Goal: Transaction & Acquisition: Purchase product/service

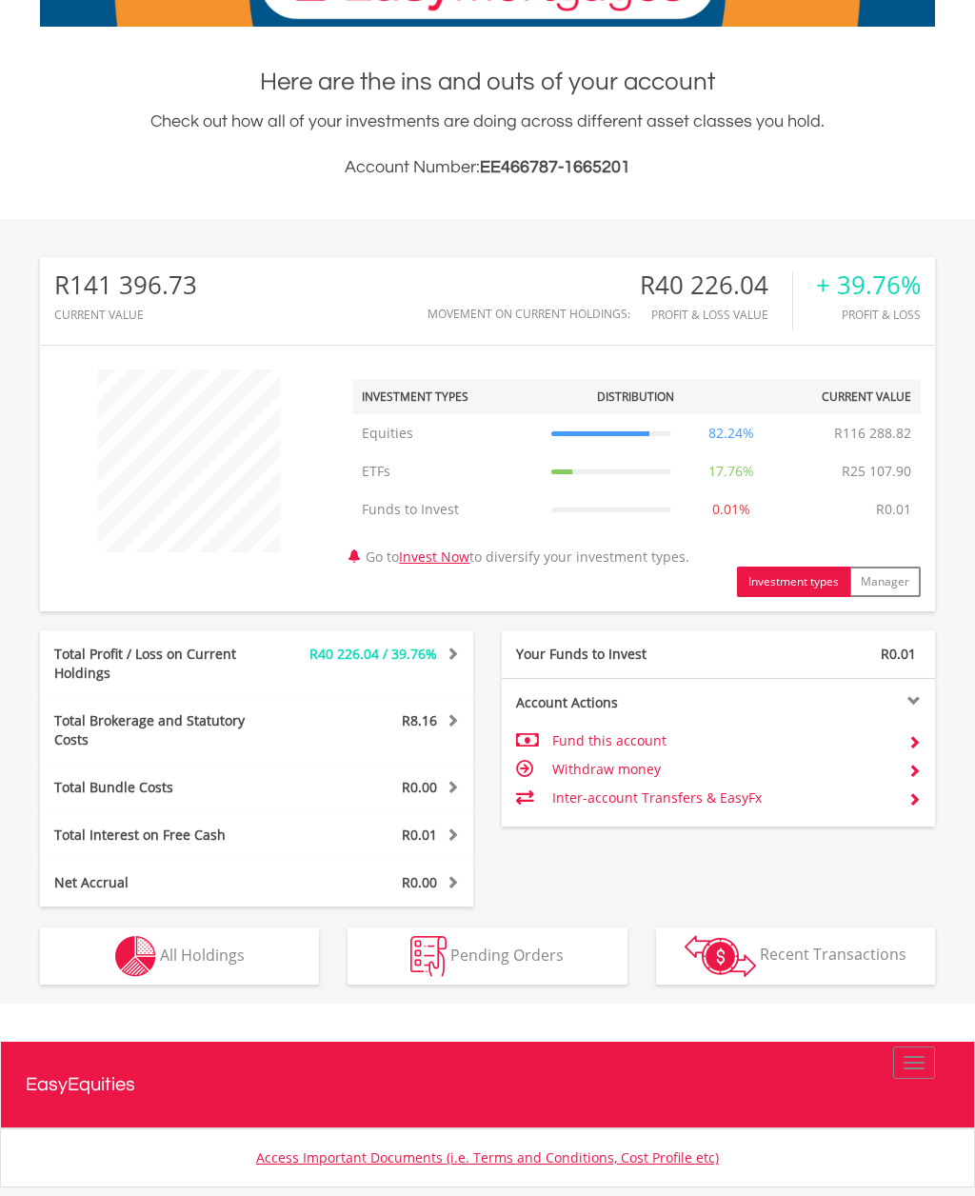
scroll to position [328, 0]
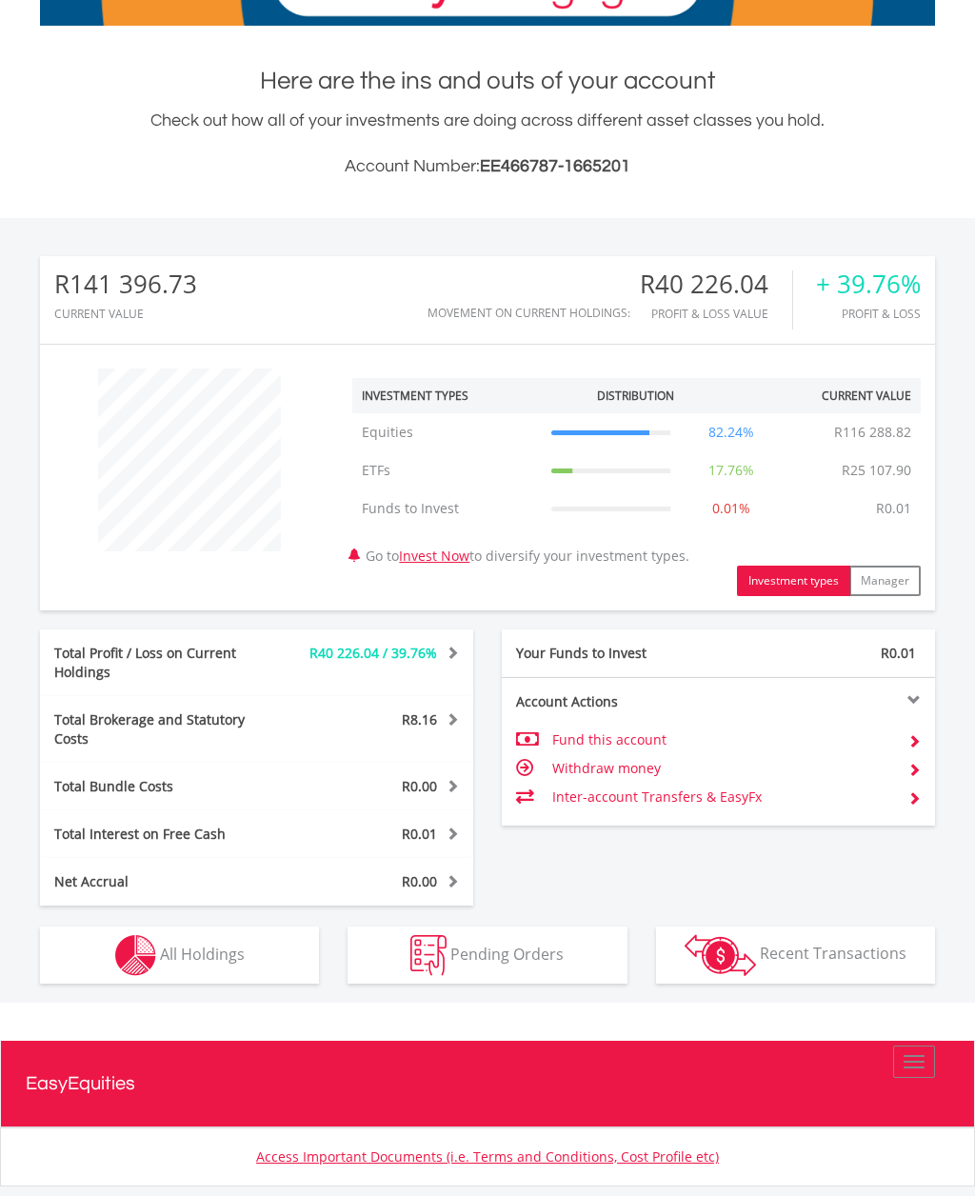
click at [233, 942] on span "All Holdings" at bounding box center [202, 952] width 85 height 21
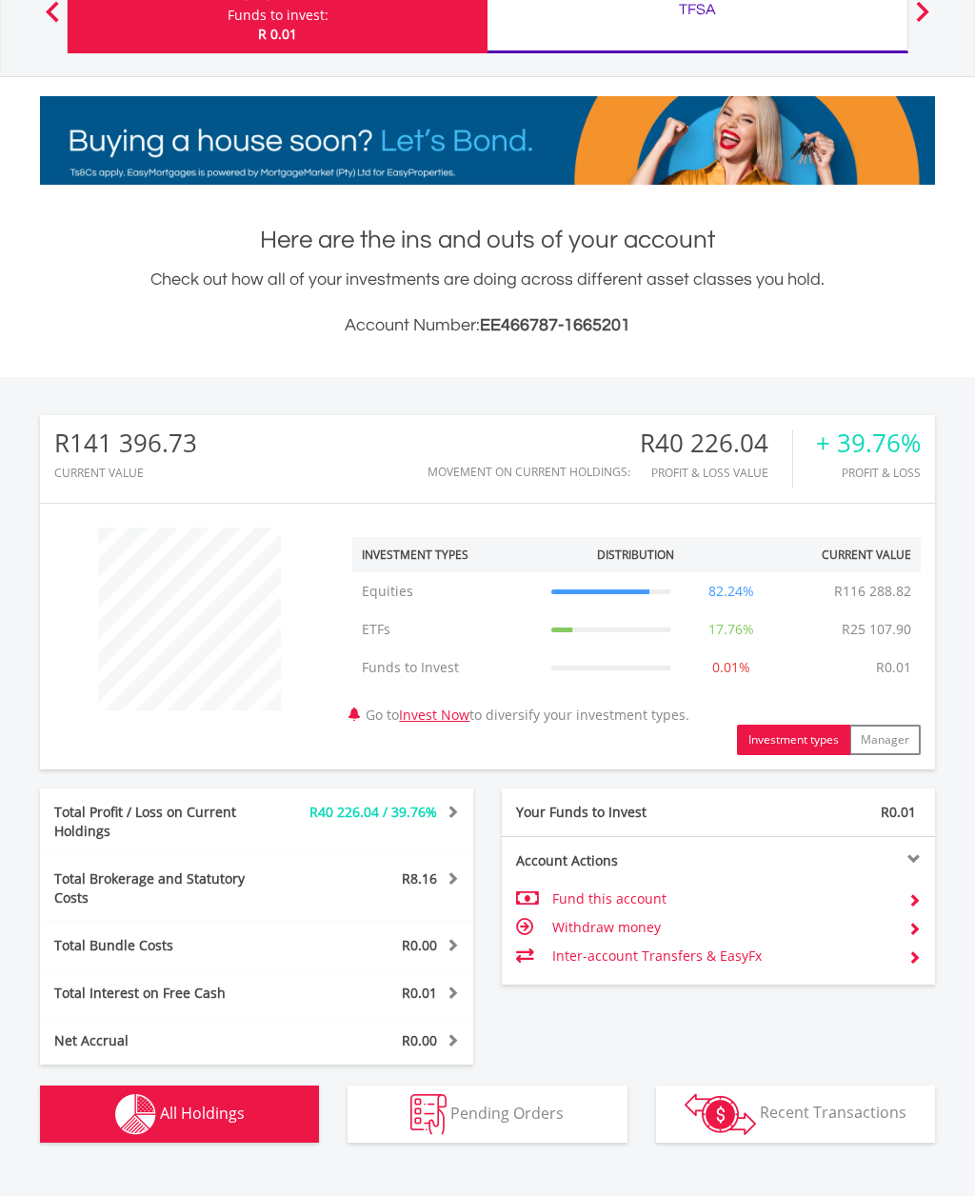
scroll to position [0, 0]
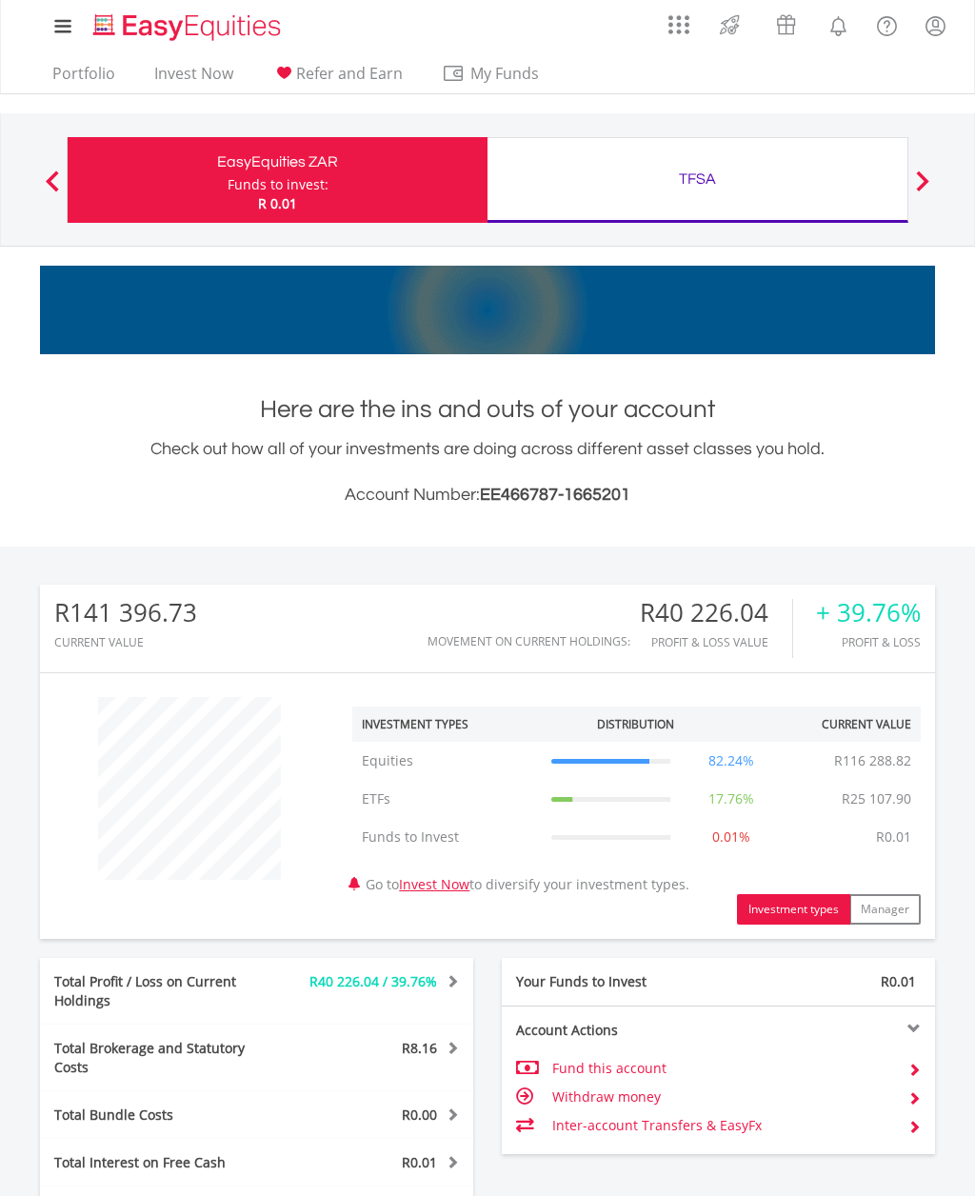
click at [706, 192] on div "TFSA Funds to invest: R 0.01" at bounding box center [697, 180] width 421 height 86
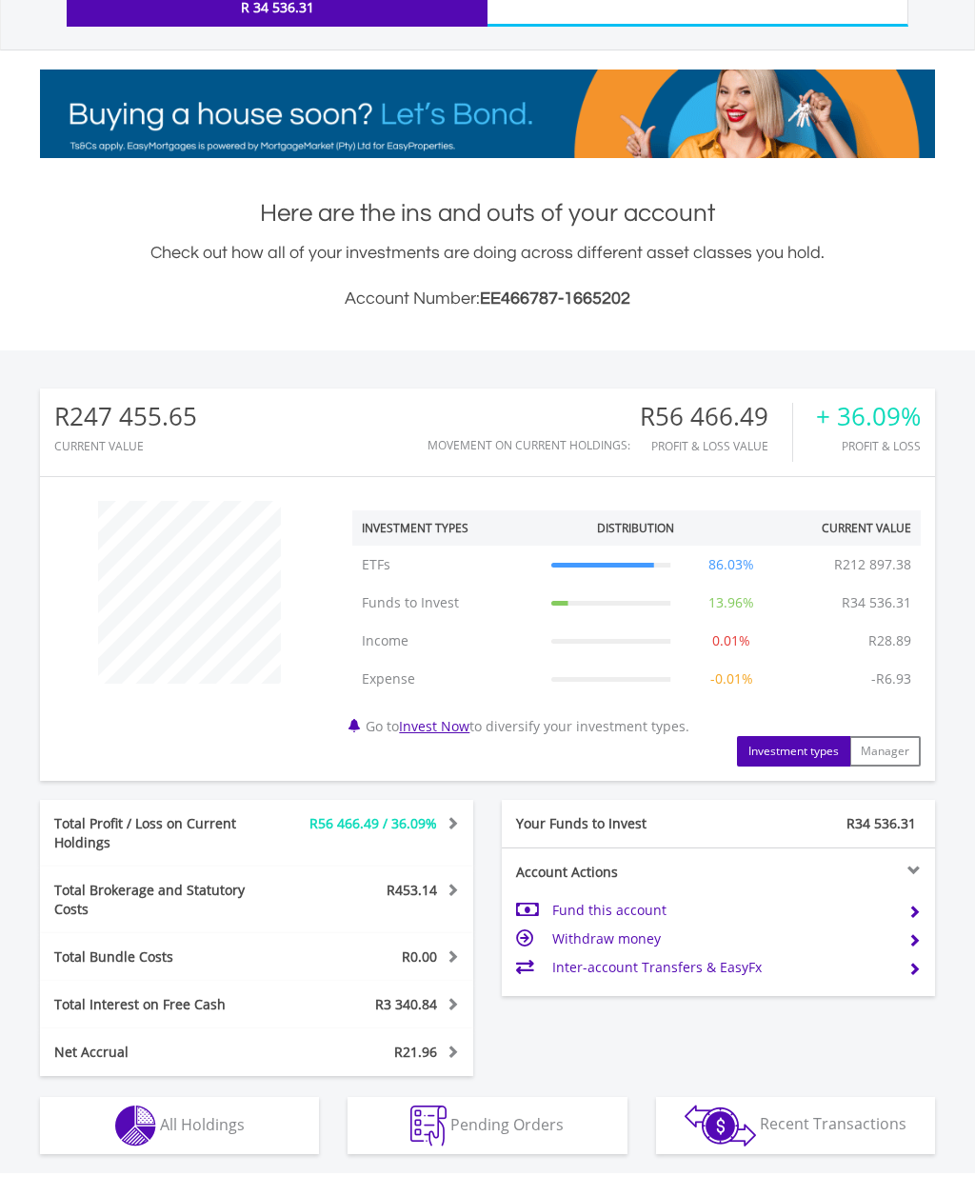
scroll to position [208, 0]
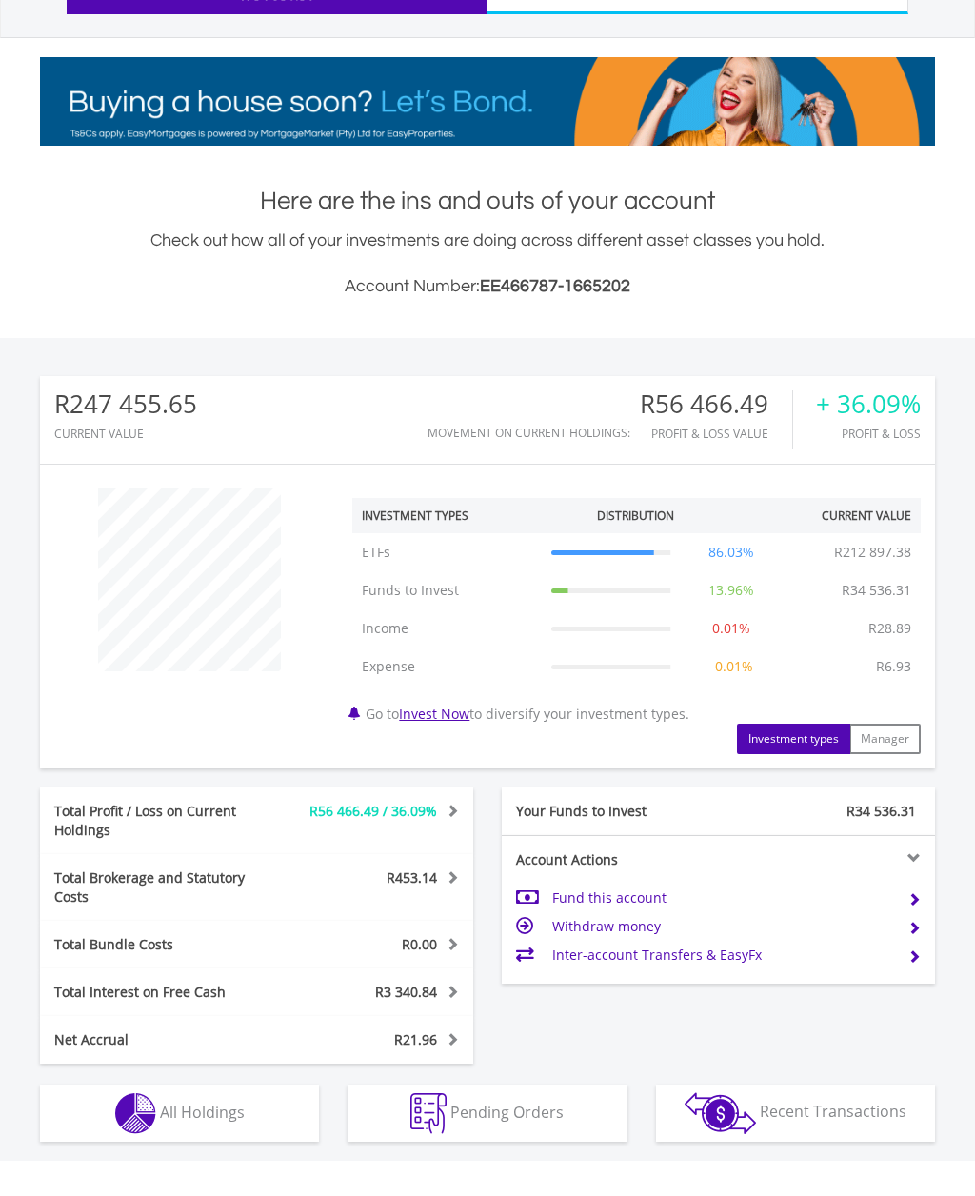
click at [240, 1101] on span "All Holdings" at bounding box center [202, 1111] width 85 height 21
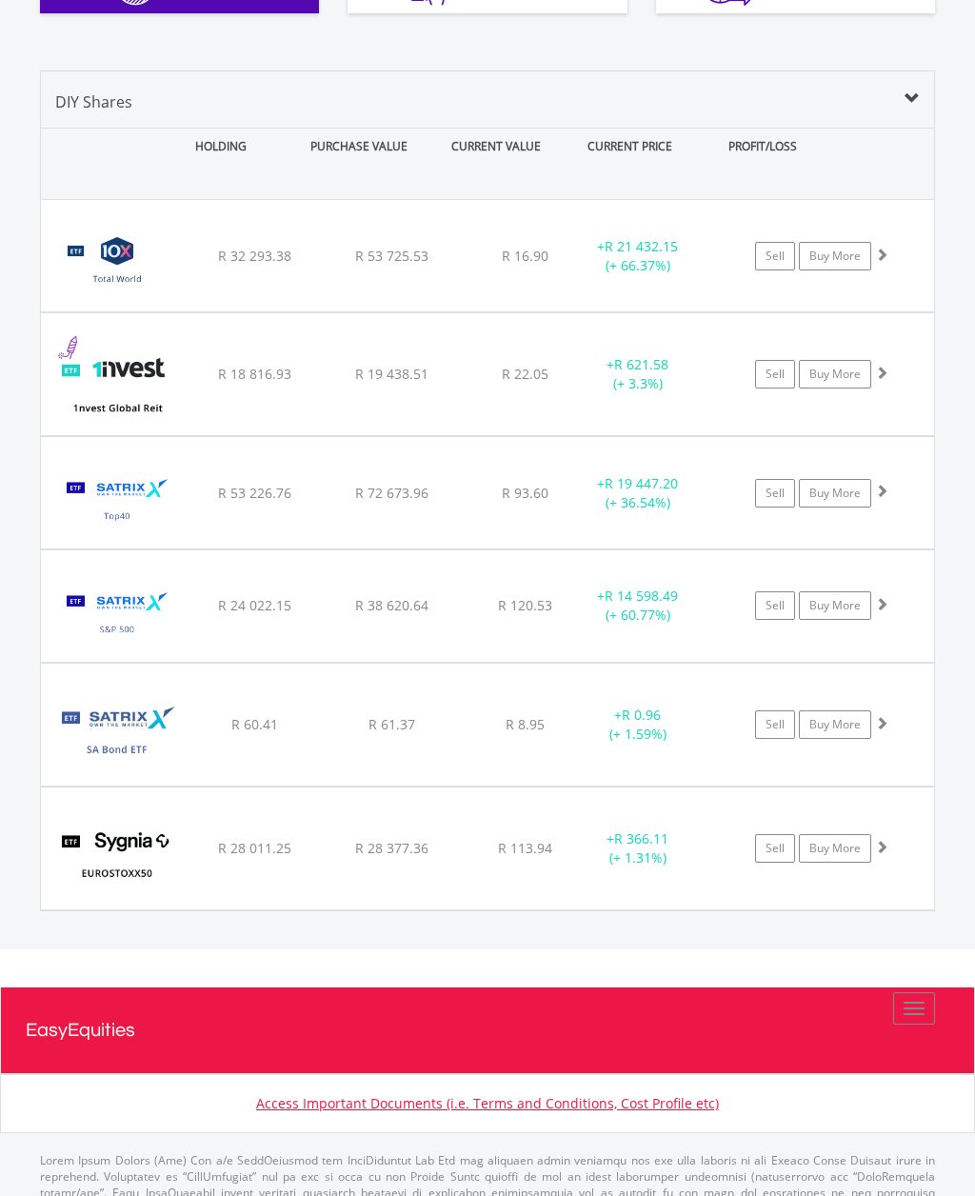
scroll to position [1336, 0]
click at [870, 361] on link "Buy More" at bounding box center [835, 375] width 72 height 29
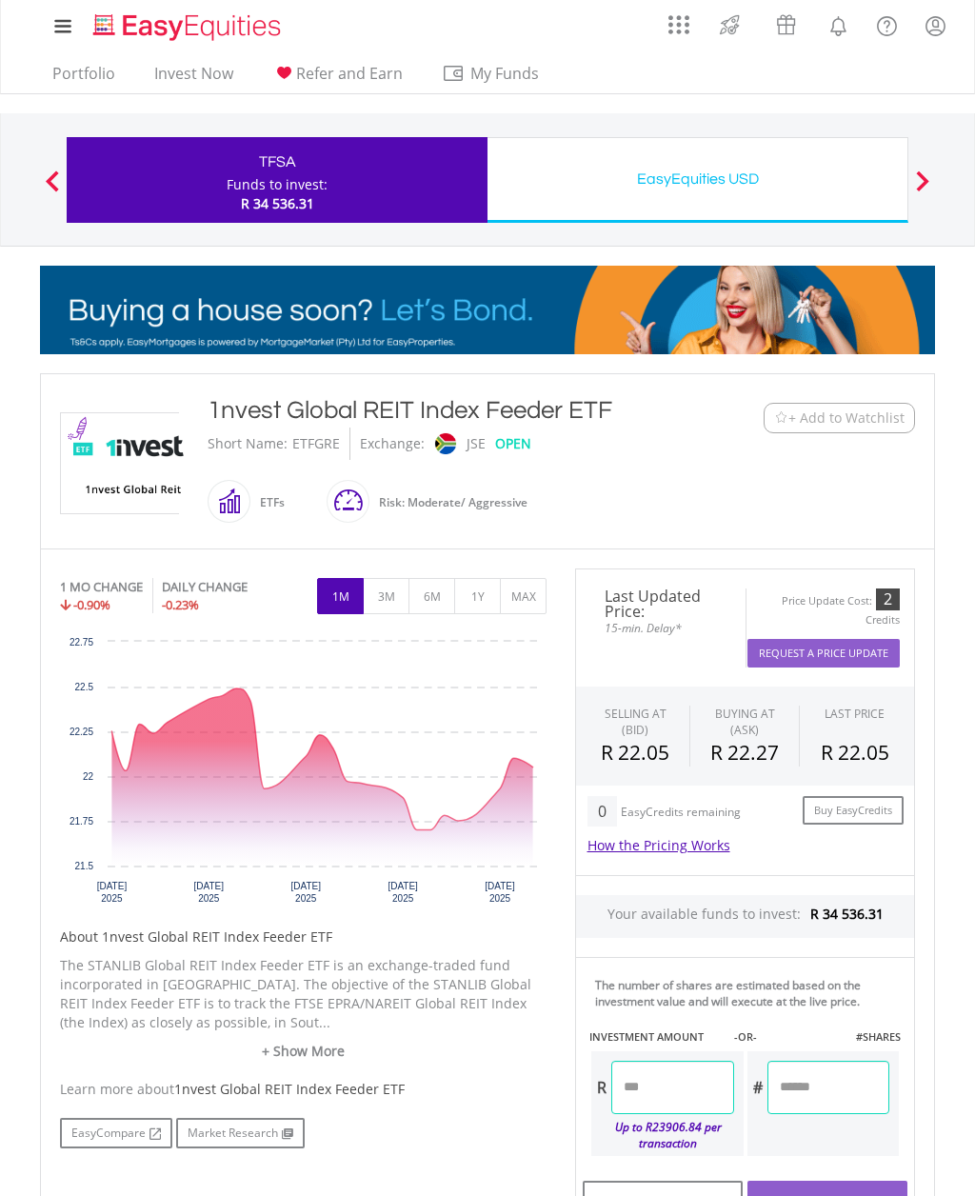
click at [387, 599] on button "3M" at bounding box center [386, 596] width 47 height 36
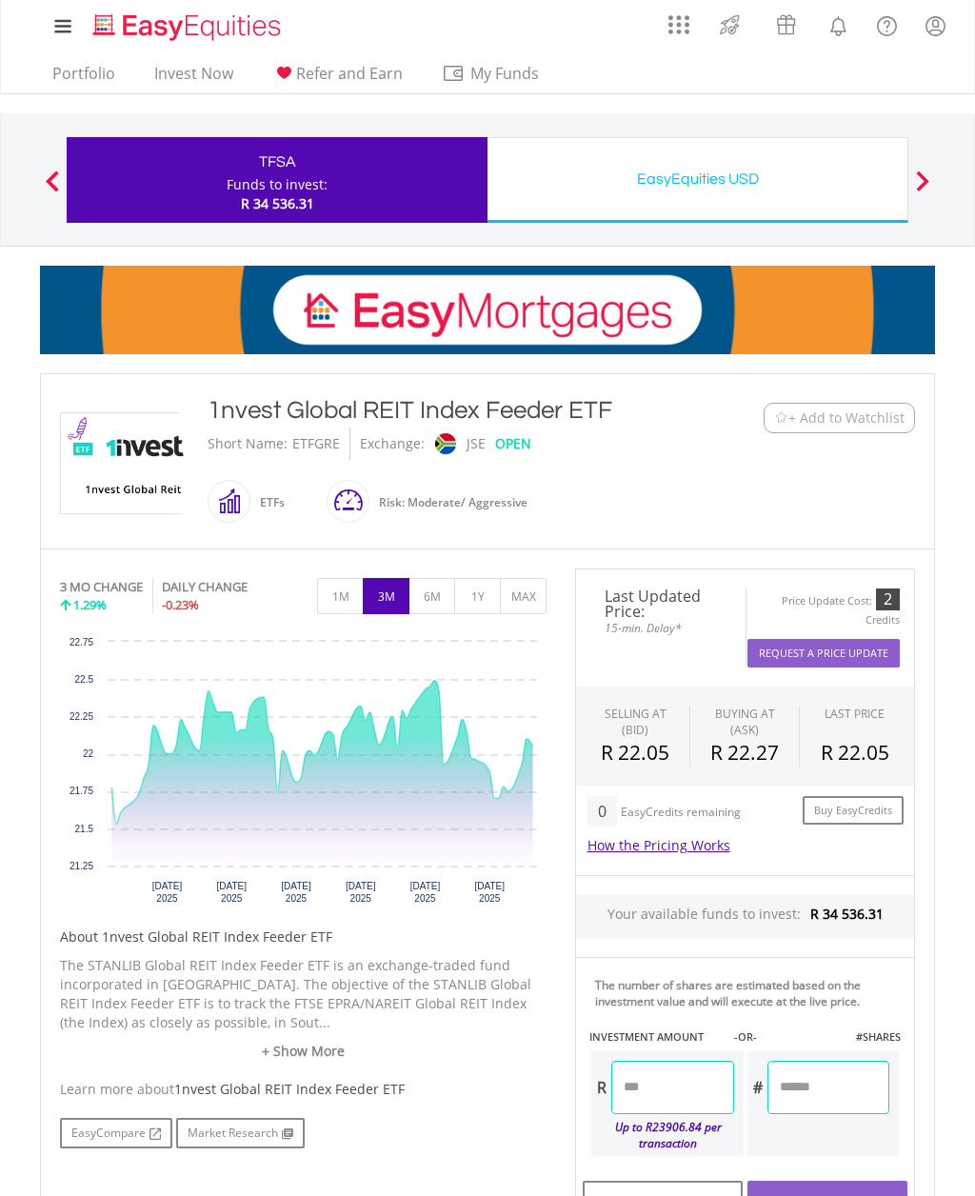
click at [433, 596] on button "6M" at bounding box center [431, 596] width 47 height 36
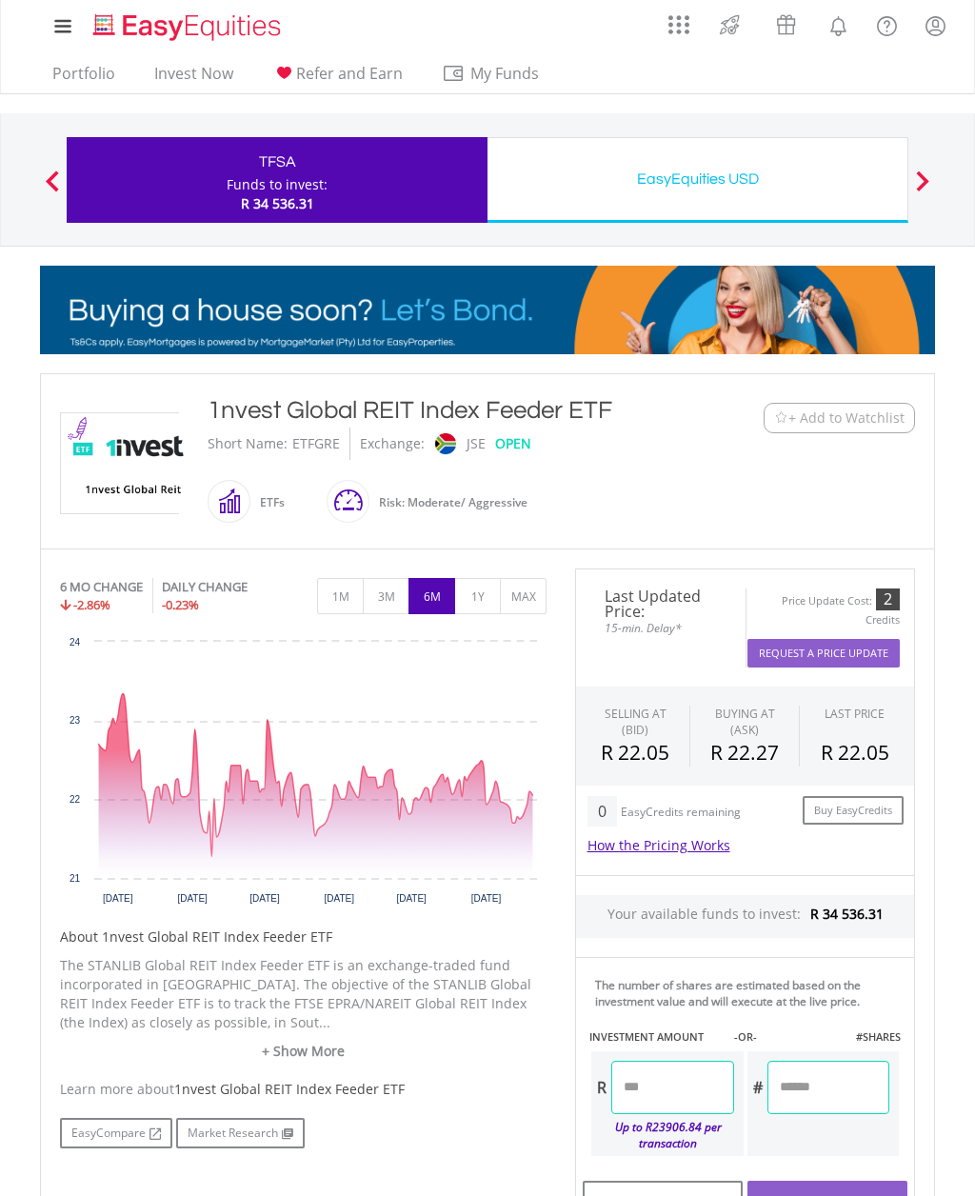
click at [487, 598] on button "1Y" at bounding box center [477, 596] width 47 height 36
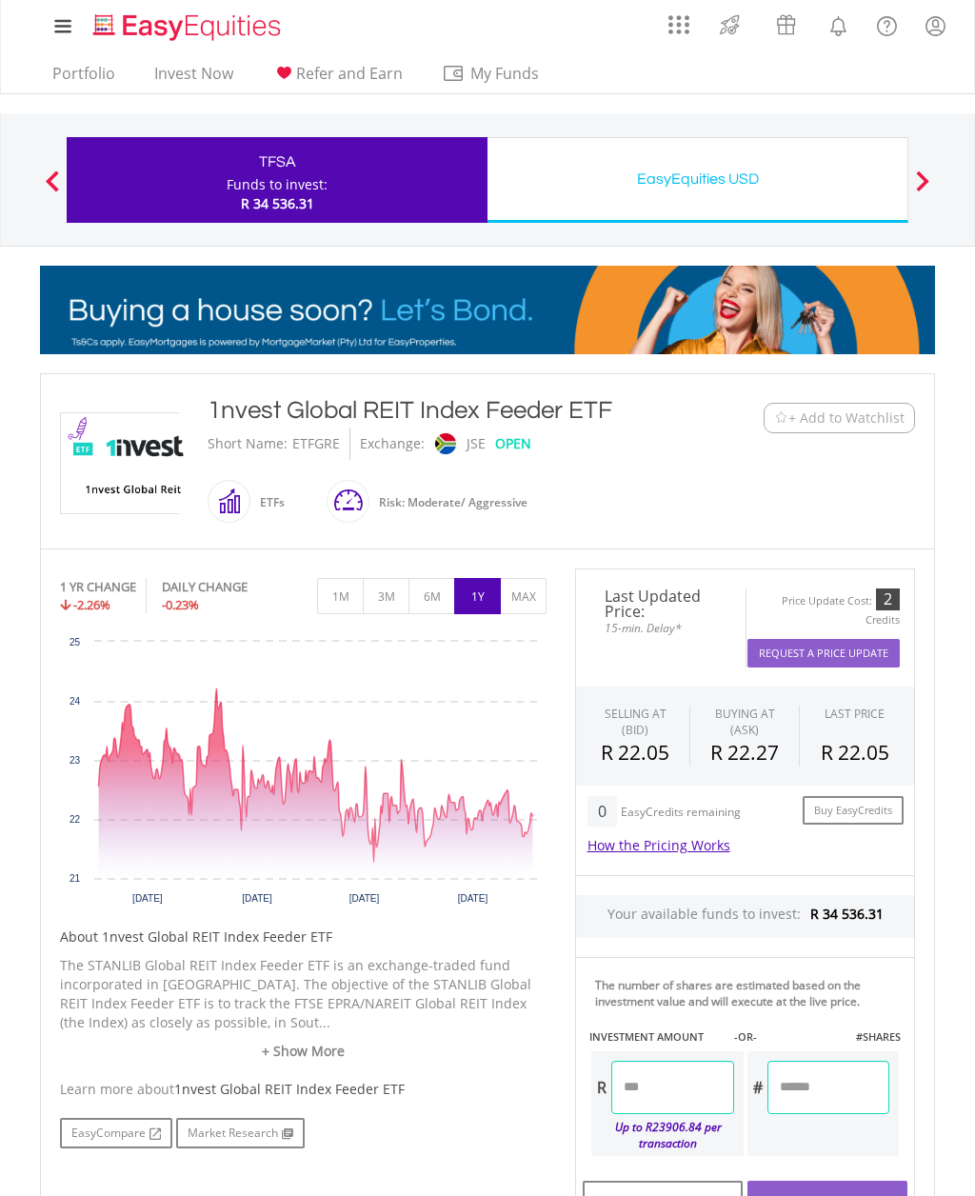
click at [287, 185] on div "Funds to invest:" at bounding box center [277, 184] width 101 height 19
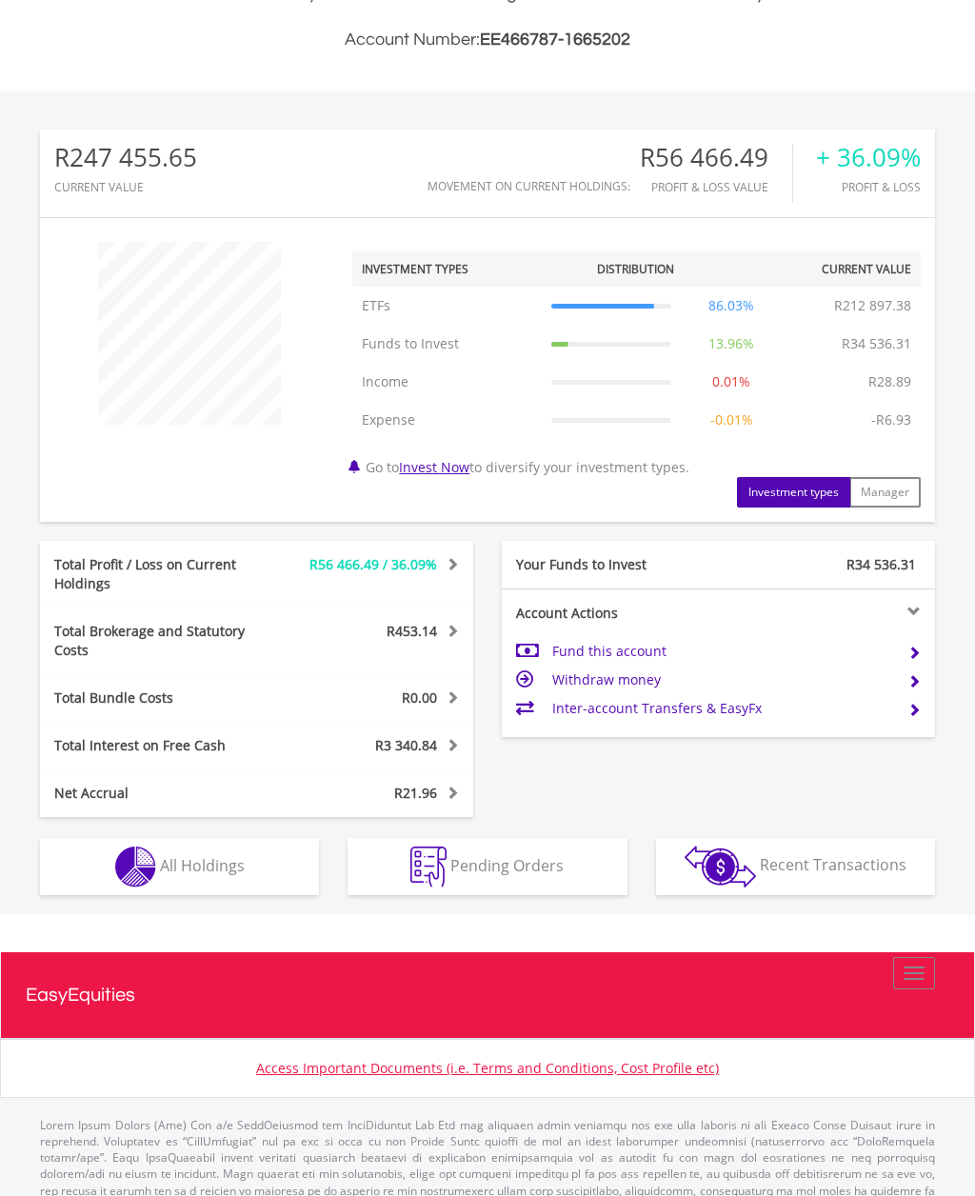
click at [256, 862] on button "Holdings All Holdings" at bounding box center [179, 867] width 279 height 57
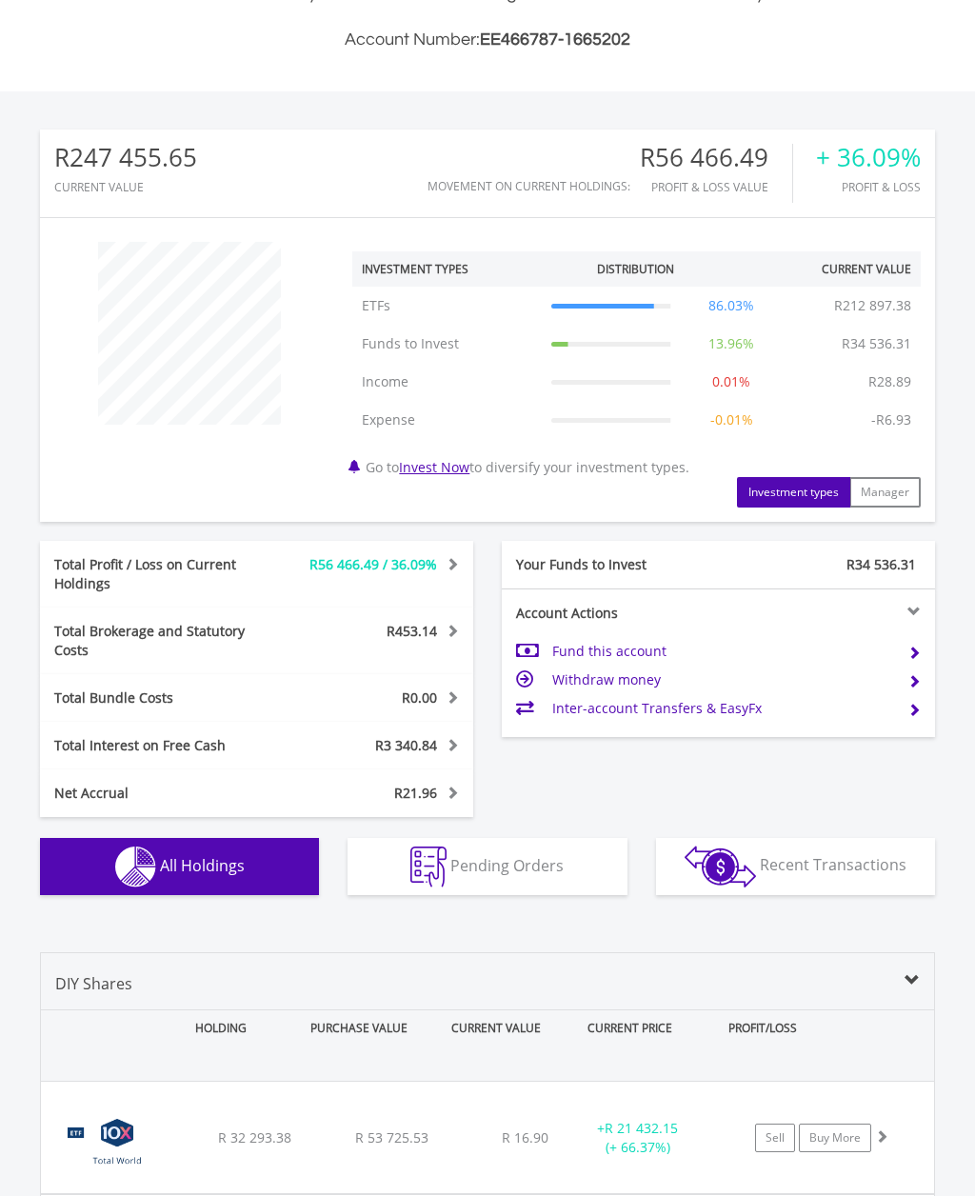
scroll to position [1336, 0]
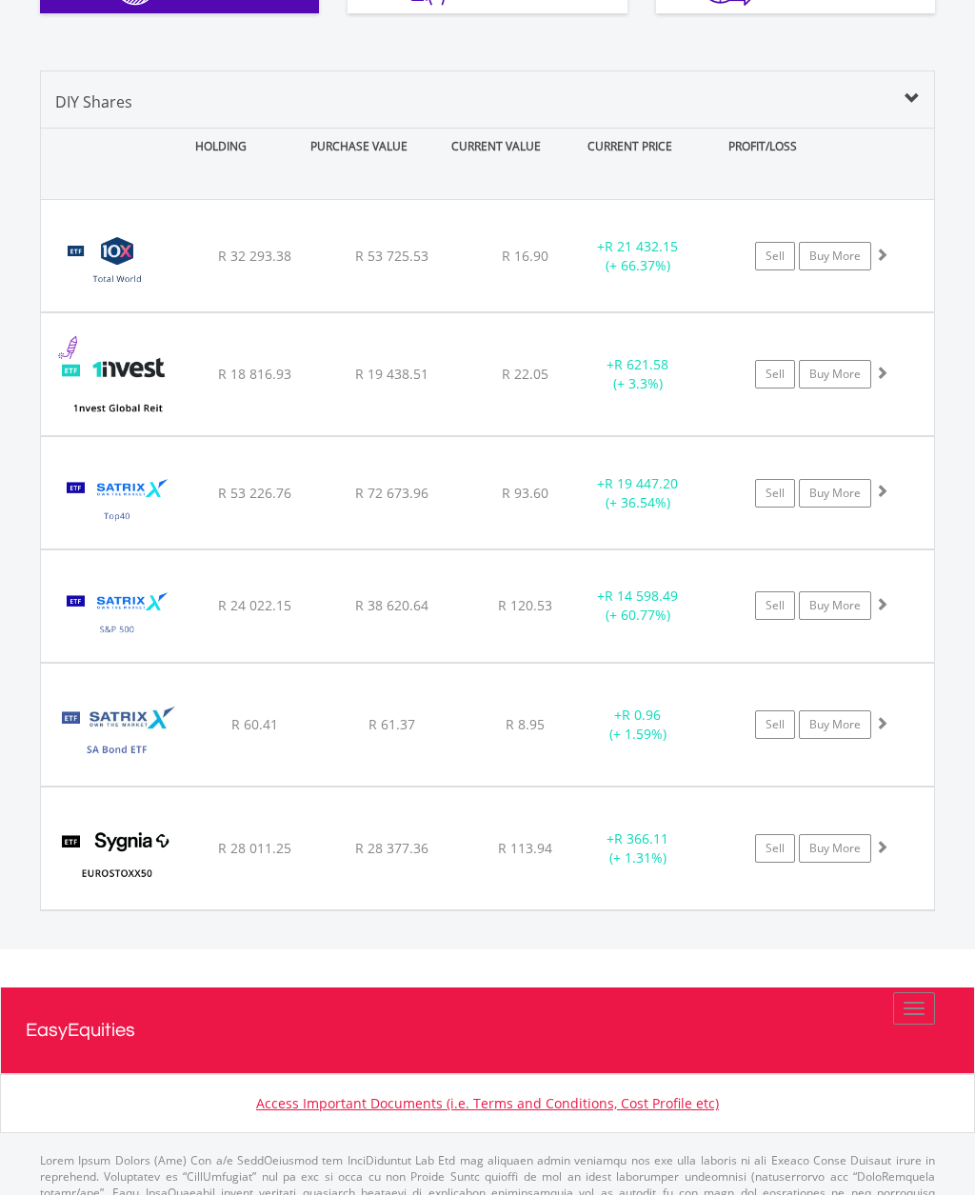
click at [890, 271] on div "Sell Buy More" at bounding box center [831, 257] width 206 height 29
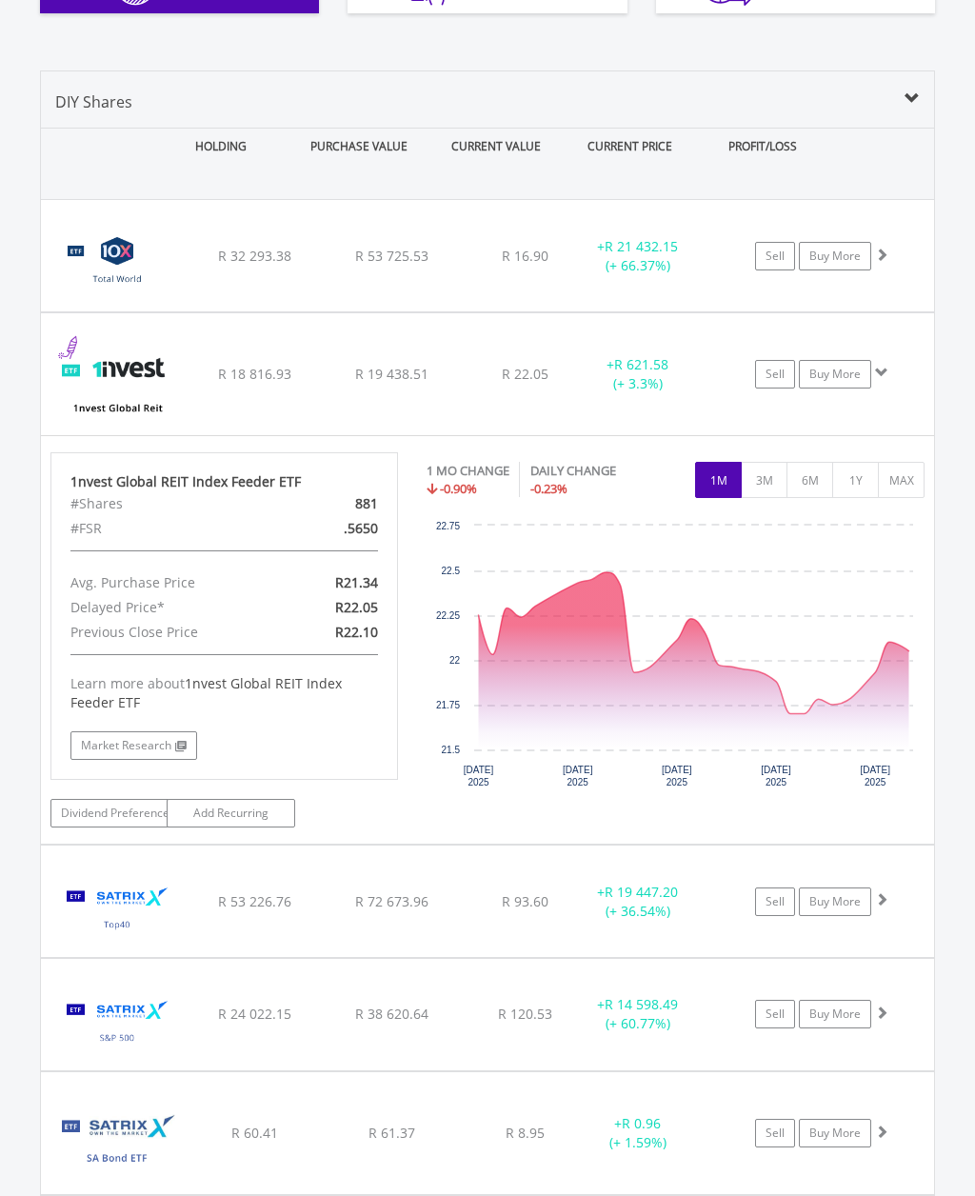
click at [882, 366] on span at bounding box center [881, 372] width 13 height 13
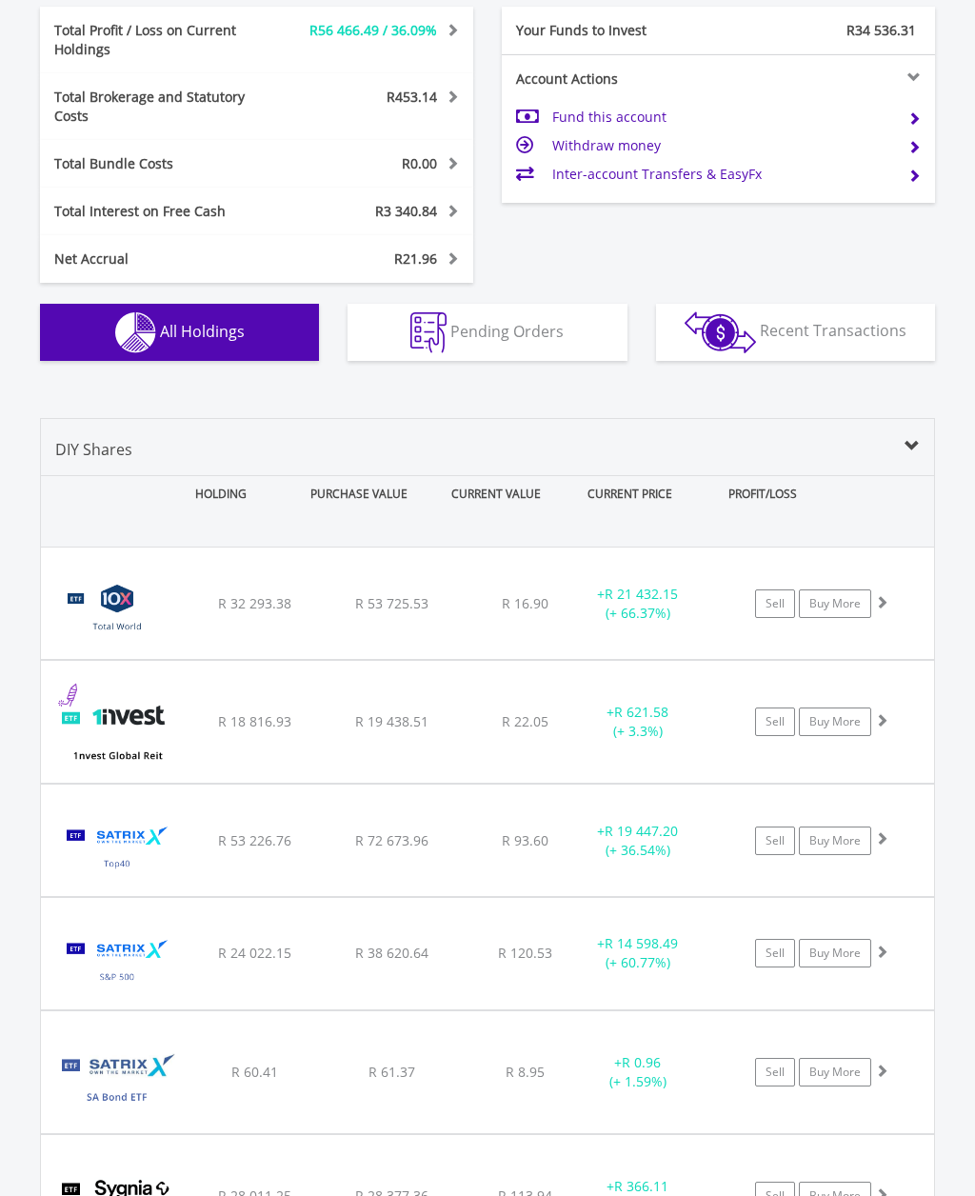
scroll to position [987, 0]
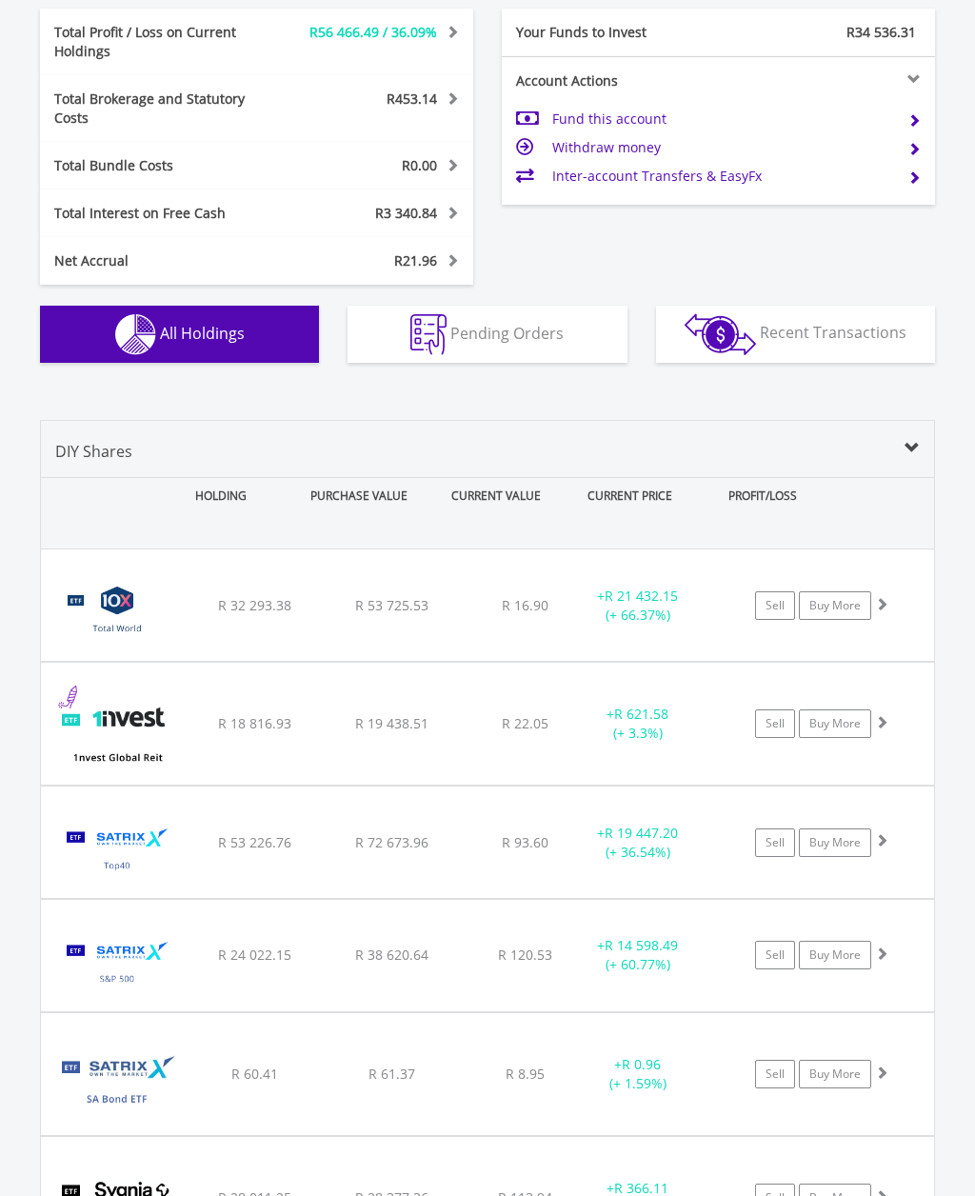
click at [883, 591] on div "Sell Buy More" at bounding box center [831, 605] width 206 height 29
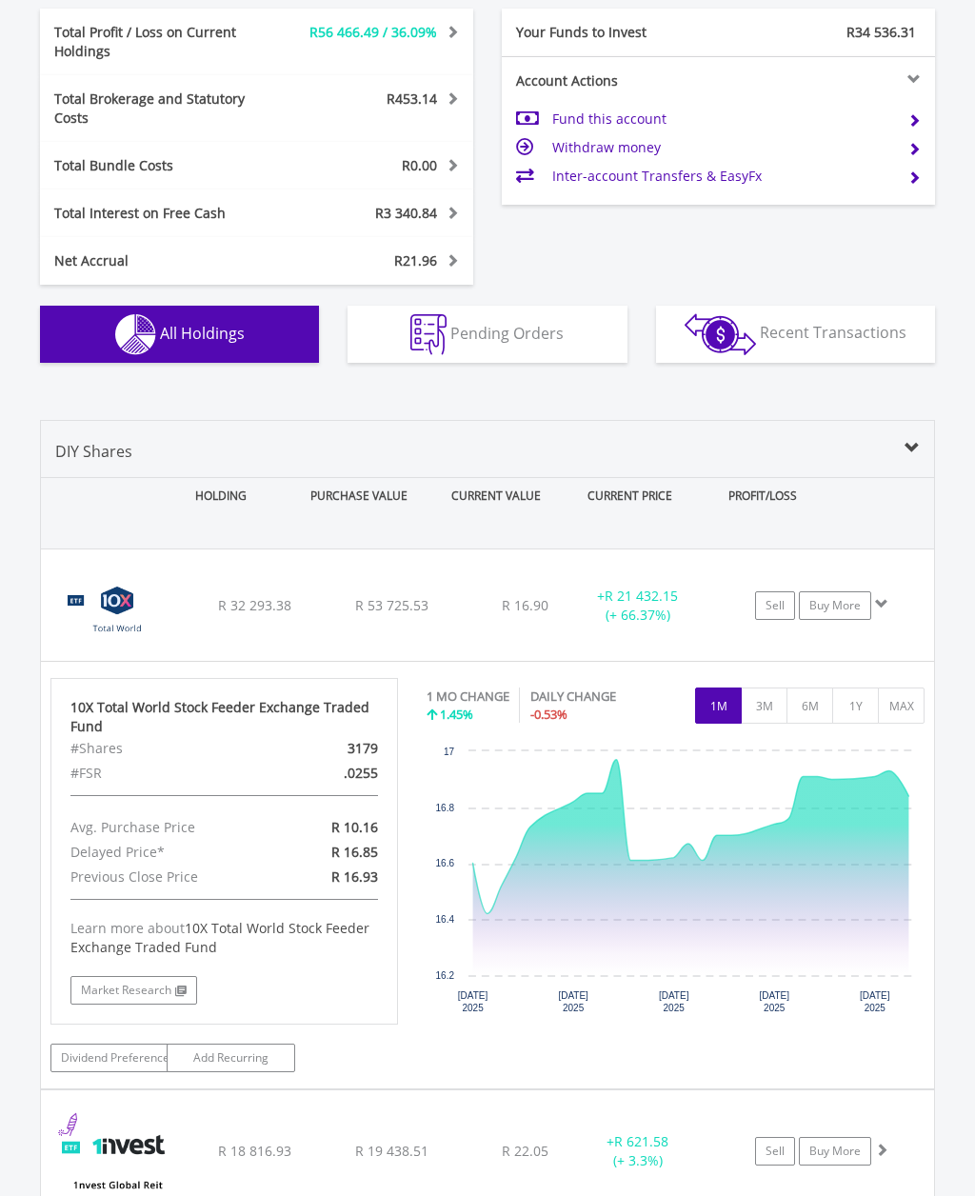
click at [809, 687] on button "6M" at bounding box center [809, 705] width 47 height 36
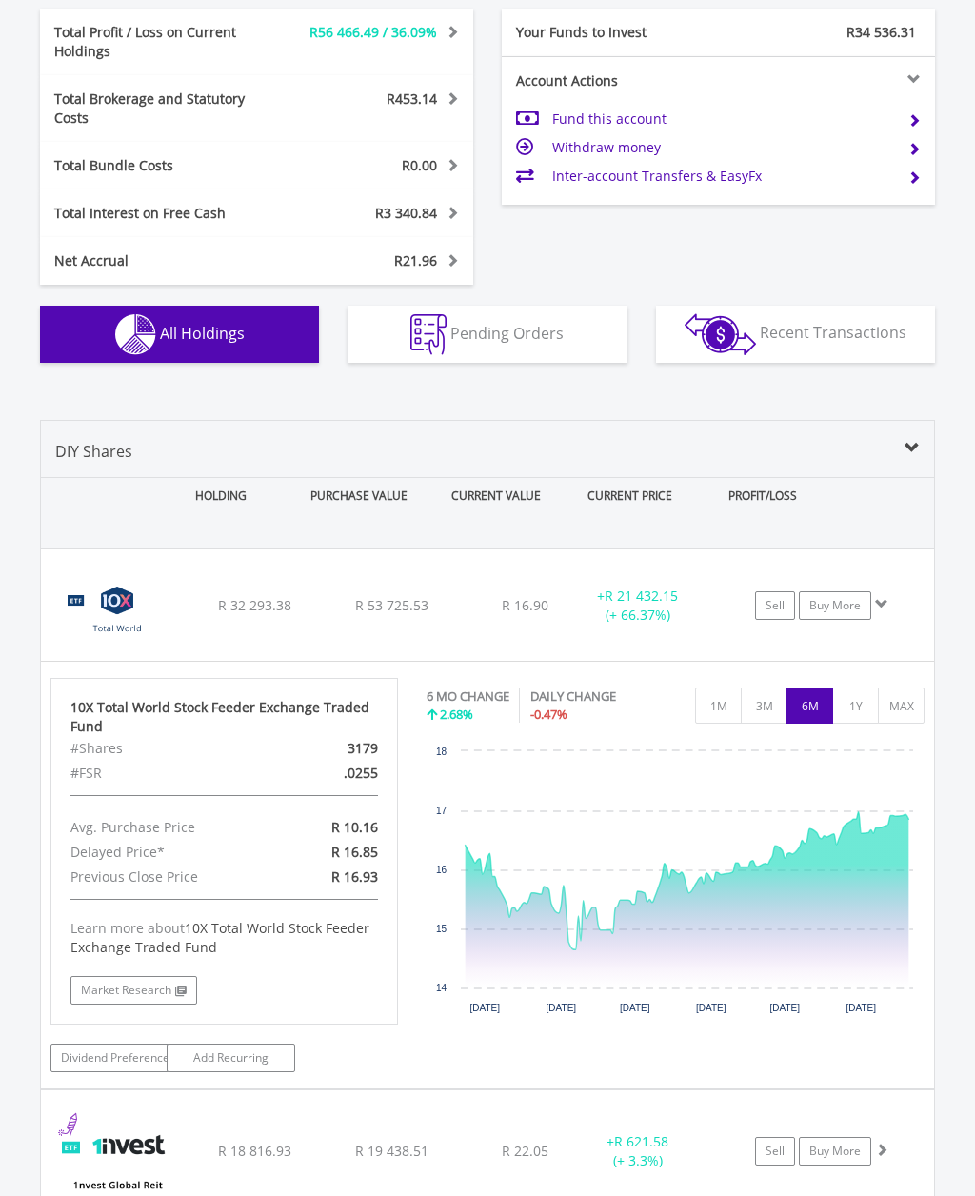
click at [856, 687] on button "1Y" at bounding box center [855, 705] width 47 height 36
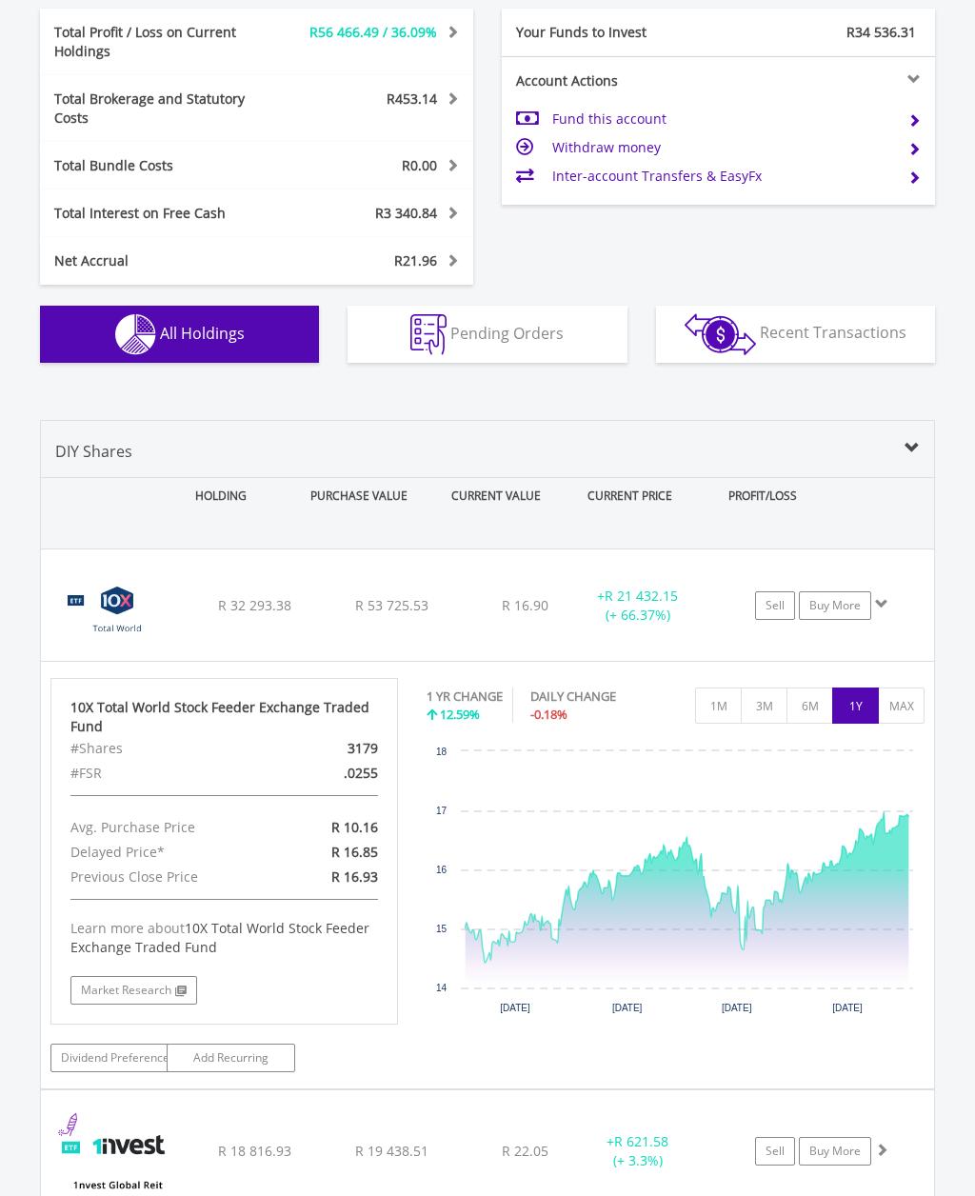
click at [704, 687] on button "1M" at bounding box center [718, 705] width 47 height 36
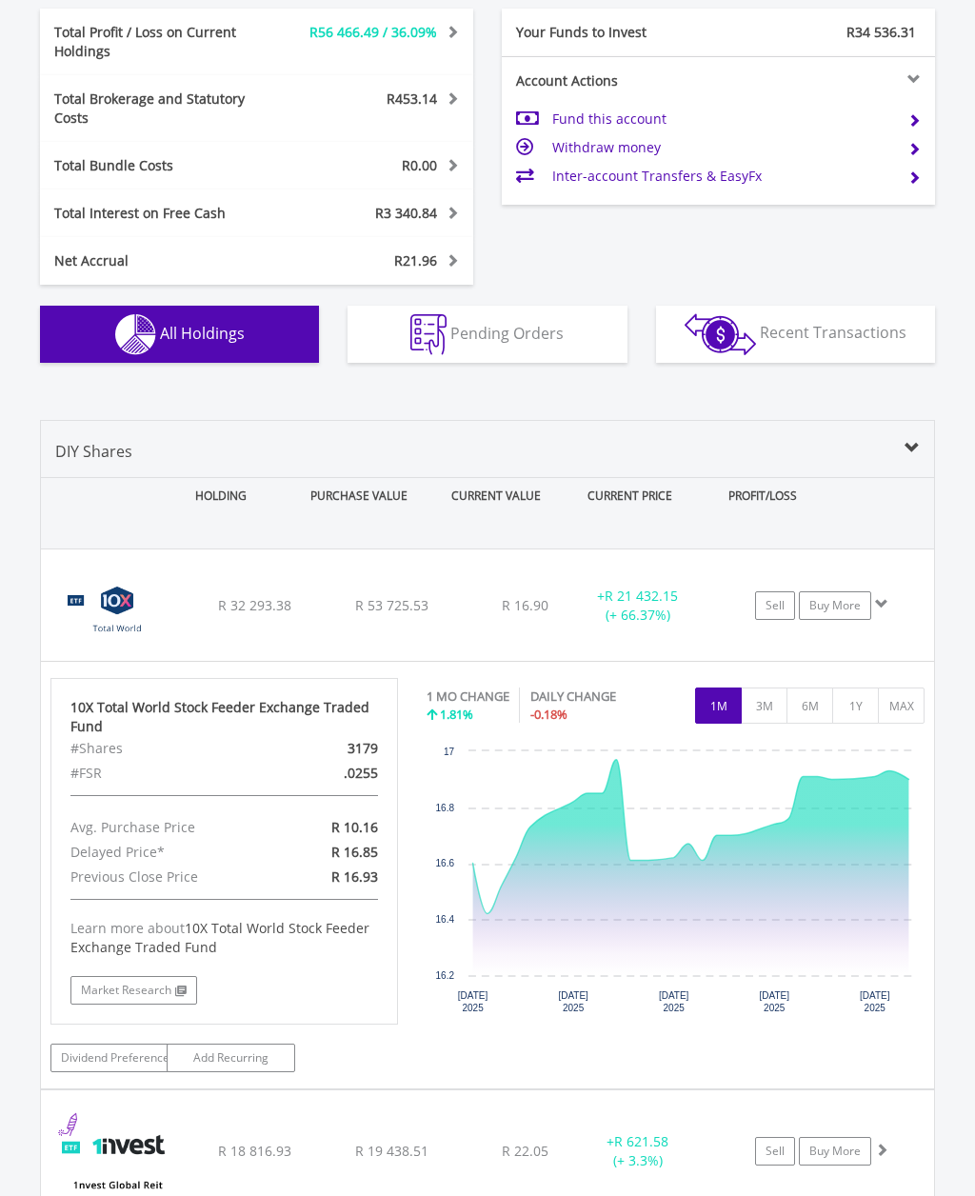
click at [908, 442] on span at bounding box center [911, 448] width 15 height 15
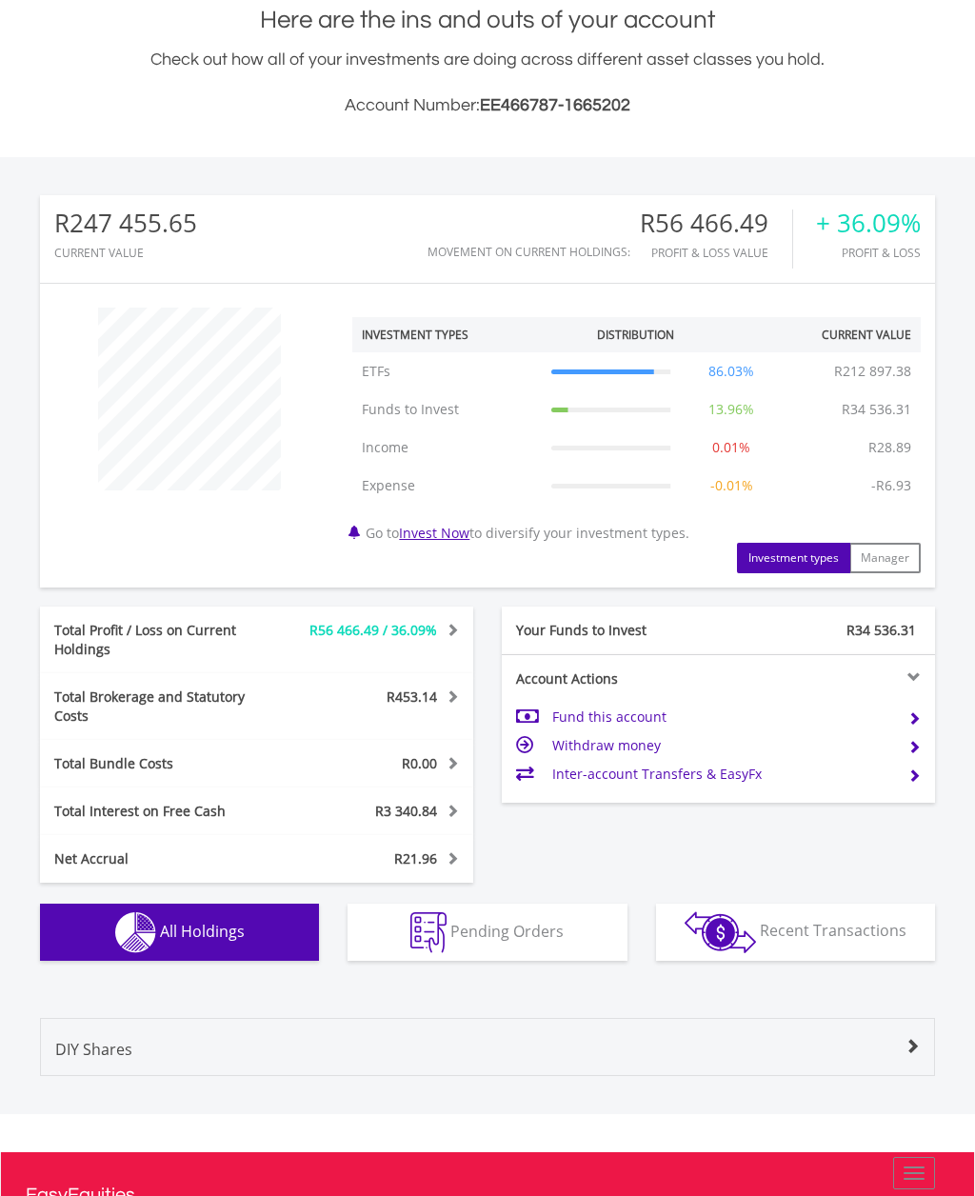
scroll to position [0, 0]
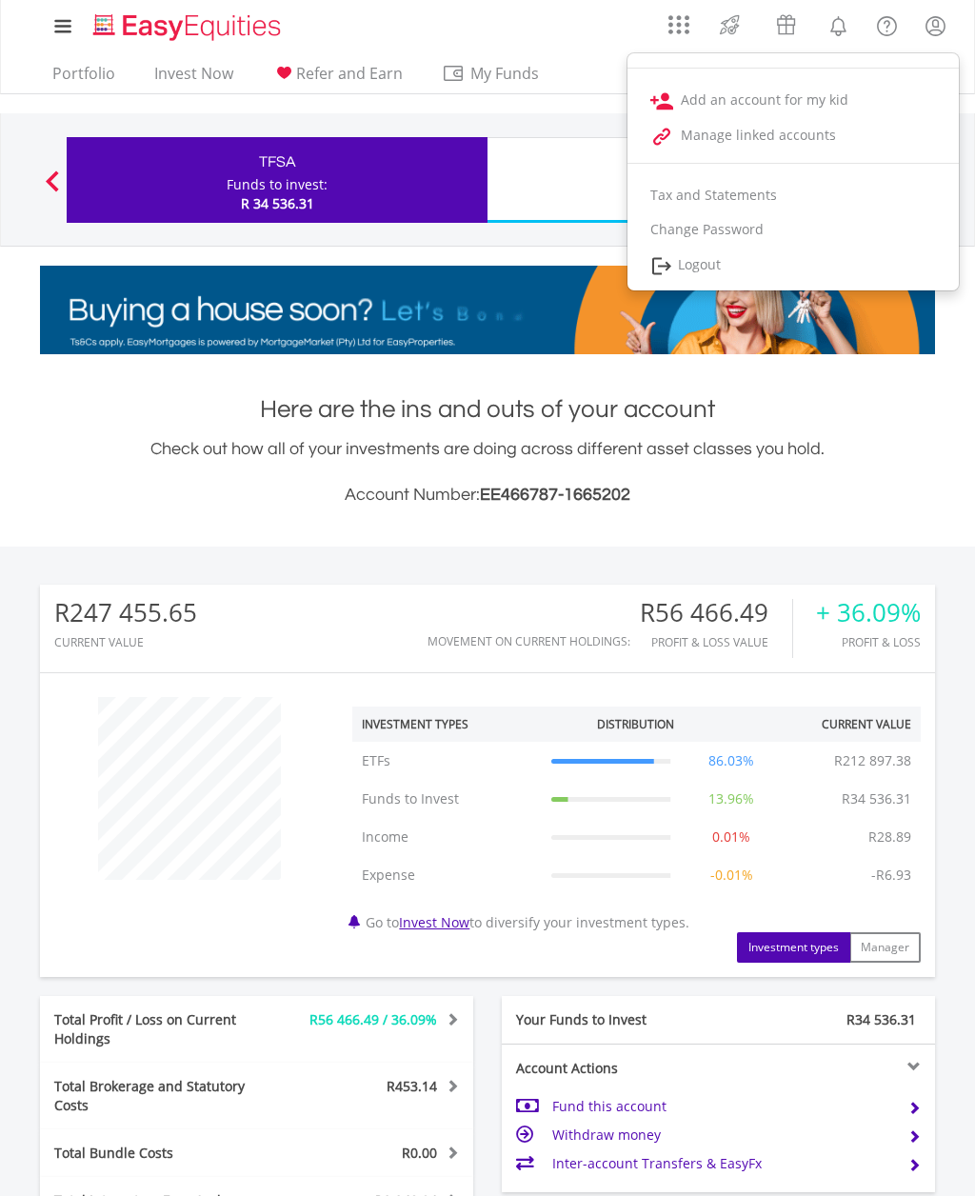
click at [744, 267] on link "Logout" at bounding box center [792, 266] width 331 height 39
